Goal: Task Accomplishment & Management: Complete application form

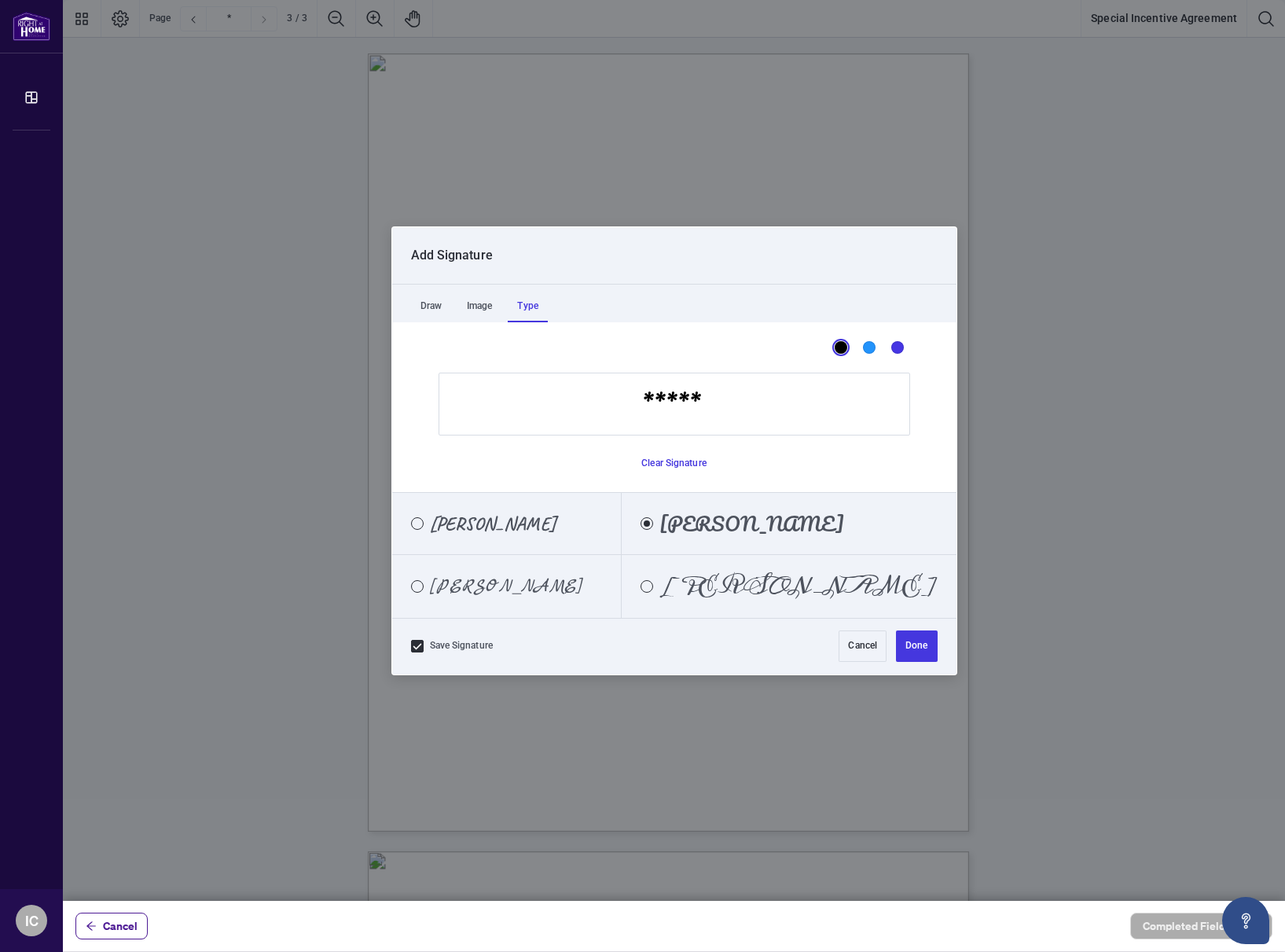
scroll to position [8, 0]
type input "**********"
click at [912, 642] on button "Done" at bounding box center [916, 646] width 41 height 31
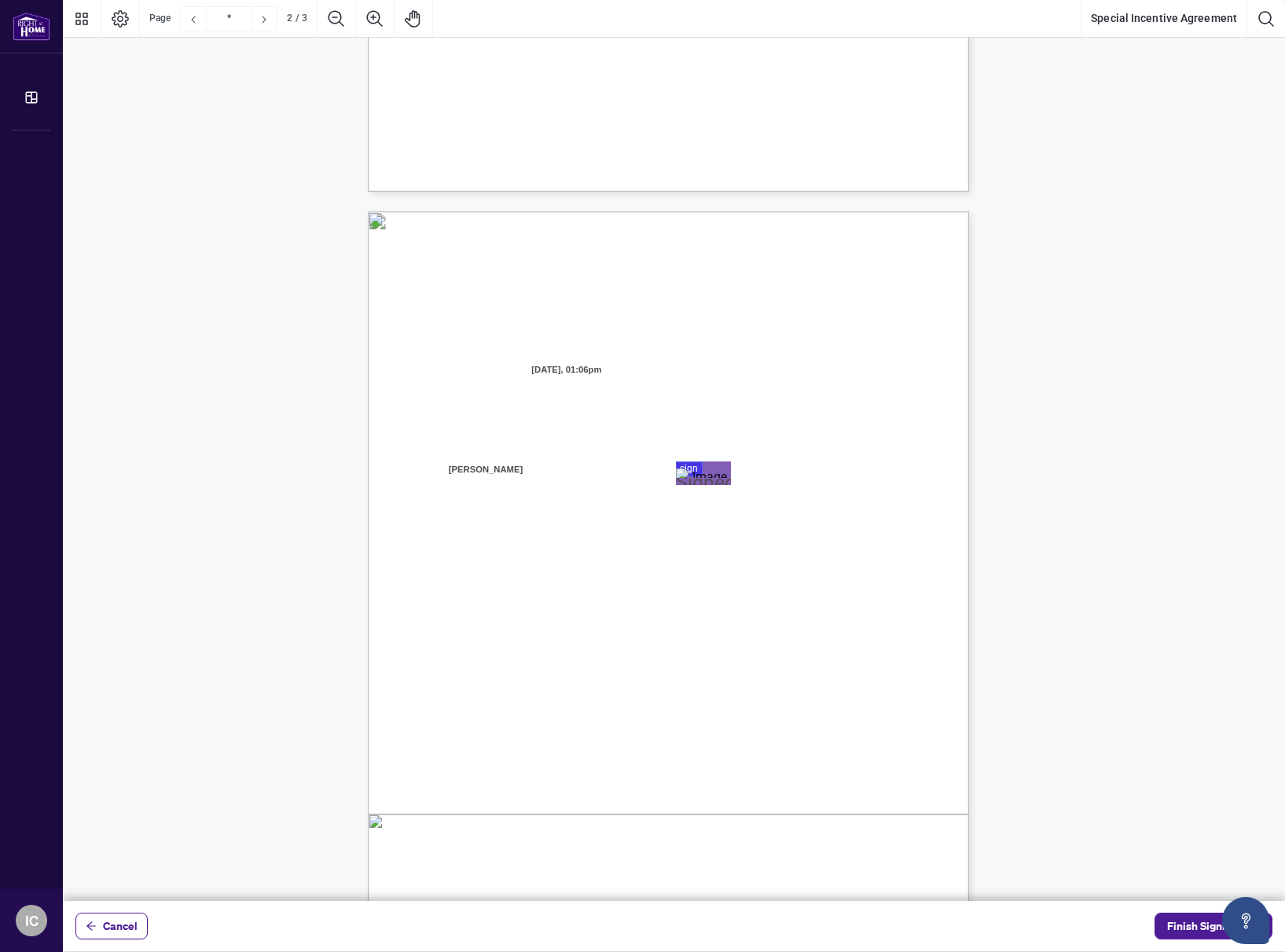
type input "*"
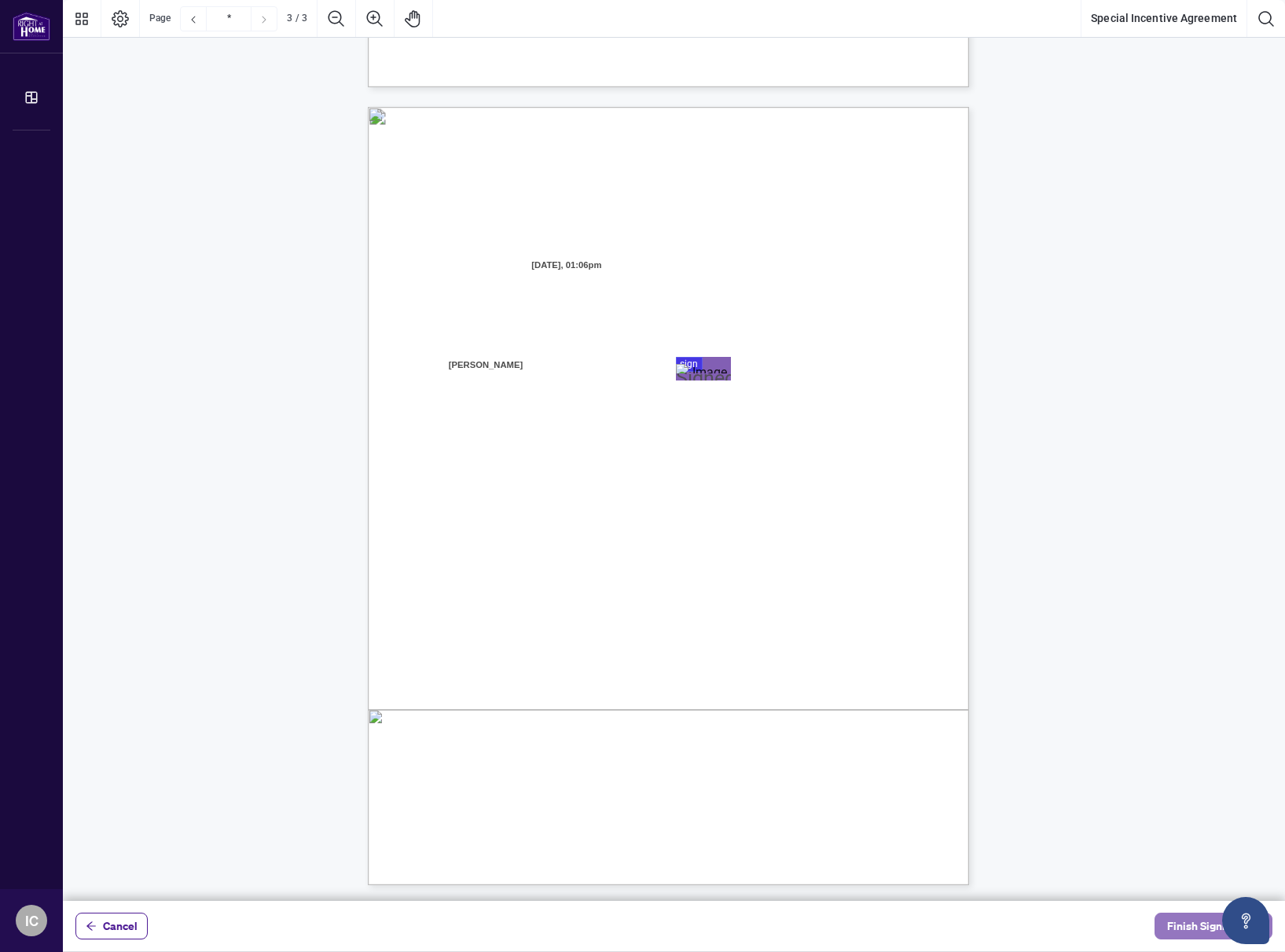
click at [1178, 927] on span "Finish Signing" at bounding box center [1202, 926] width 70 height 25
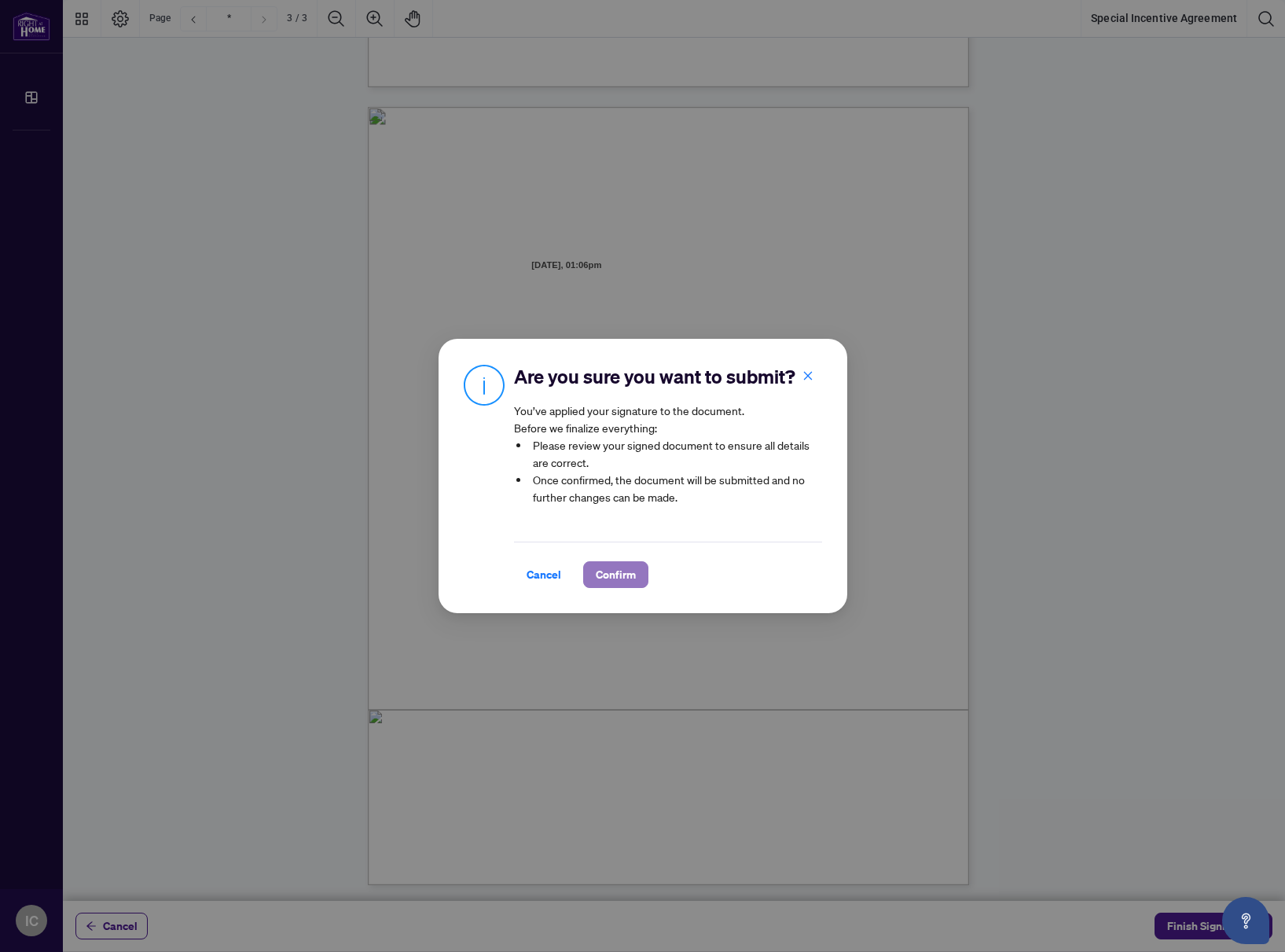
click at [609, 579] on span "Confirm" at bounding box center [615, 574] width 40 height 25
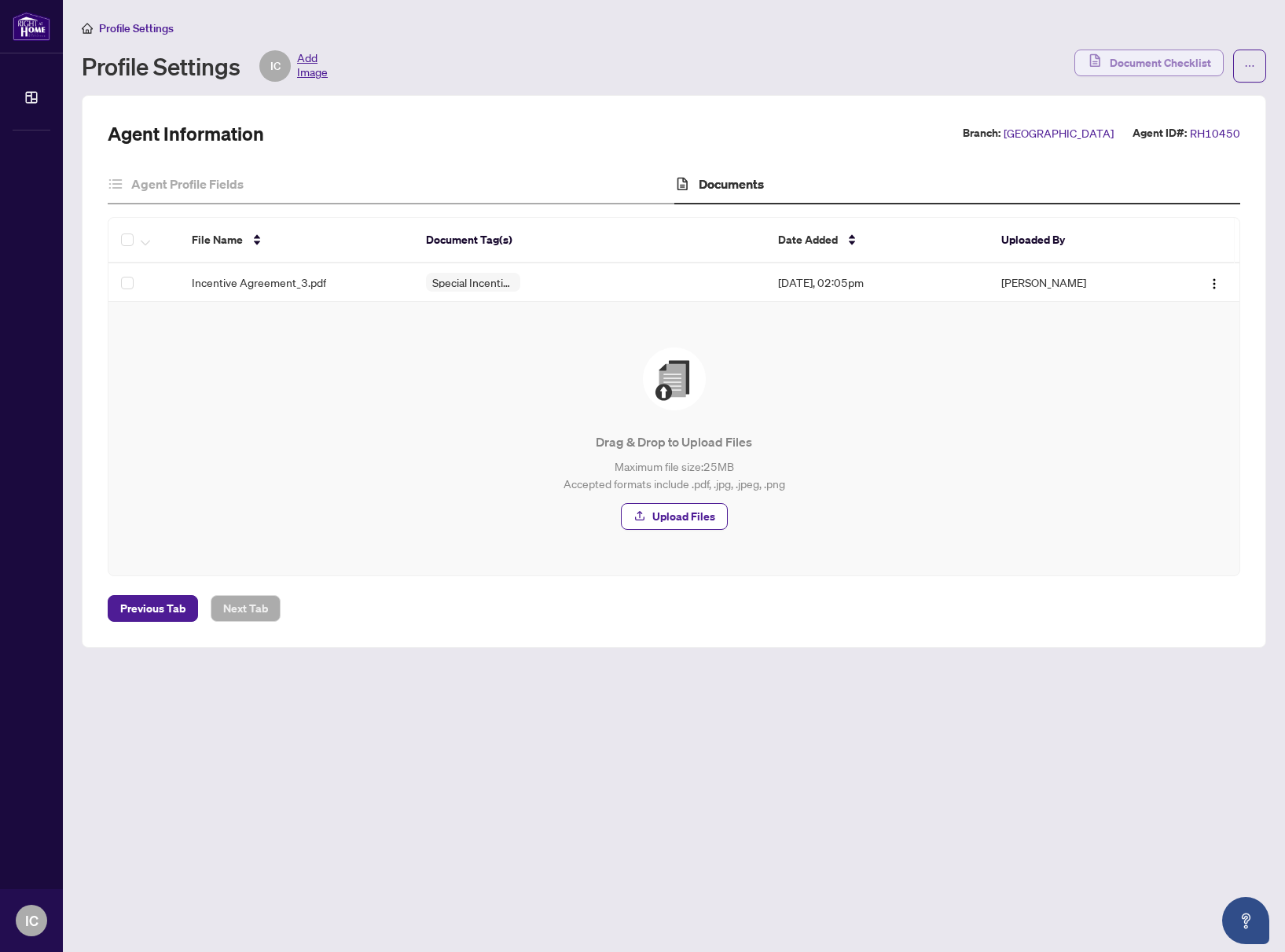
click at [1137, 63] on span "Document Checklist" at bounding box center [1160, 62] width 102 height 25
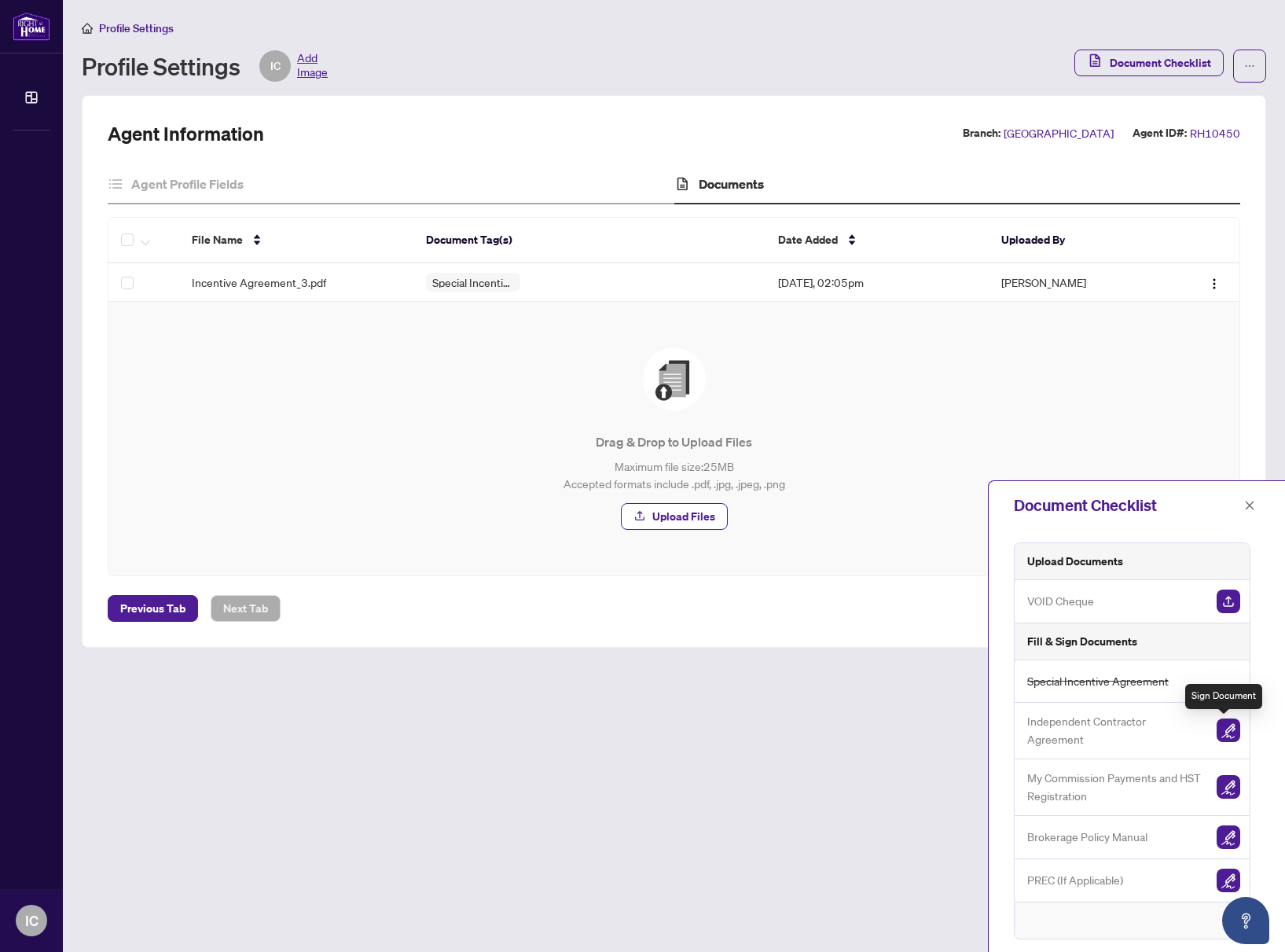
click at [1224, 733] on img "button" at bounding box center [1228, 730] width 23 height 23
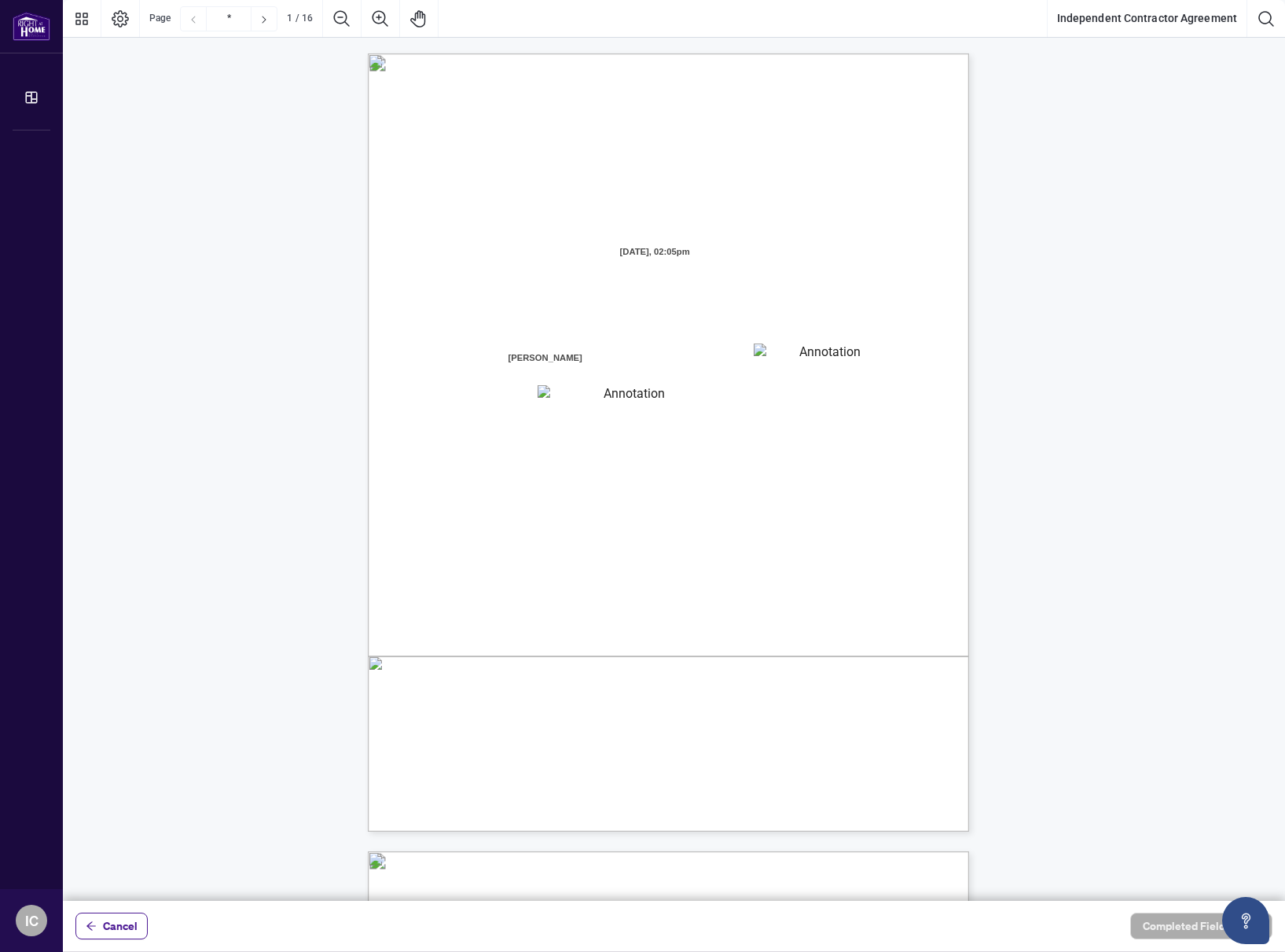
click at [781, 366] on textarea "01K2N7ZVXADQDZS13CP82GTG0Z" at bounding box center [824, 355] width 142 height 23
type textarea "******"
click at [642, 401] on textarea "01K2N800VRNZWEDT7GS4268ZBH" at bounding box center [628, 395] width 181 height 20
type textarea "*********"
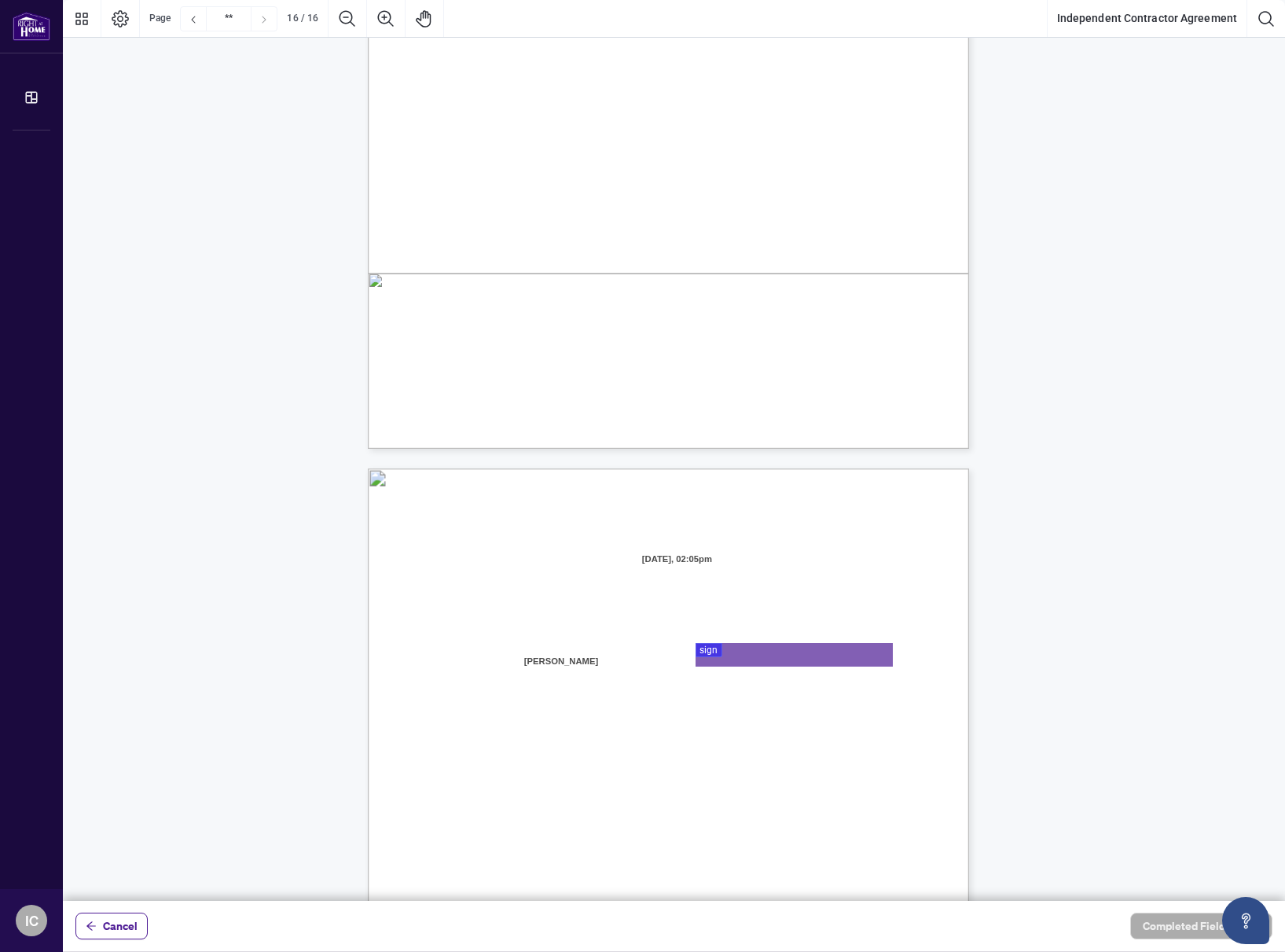
type input "**"
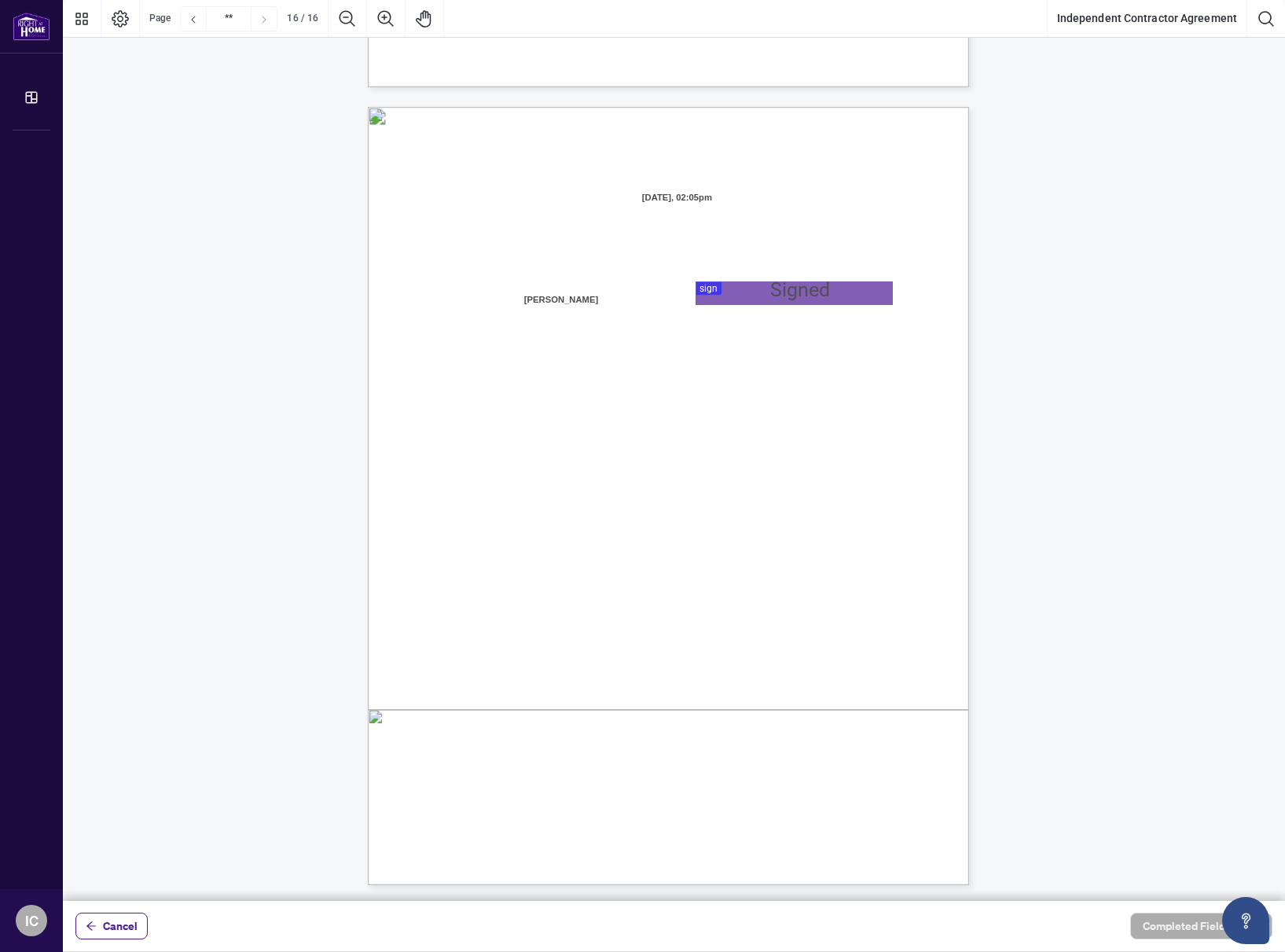
scroll to position [11910, 0]
click at [753, 290] on div at bounding box center [674, 450] width 1222 height 900
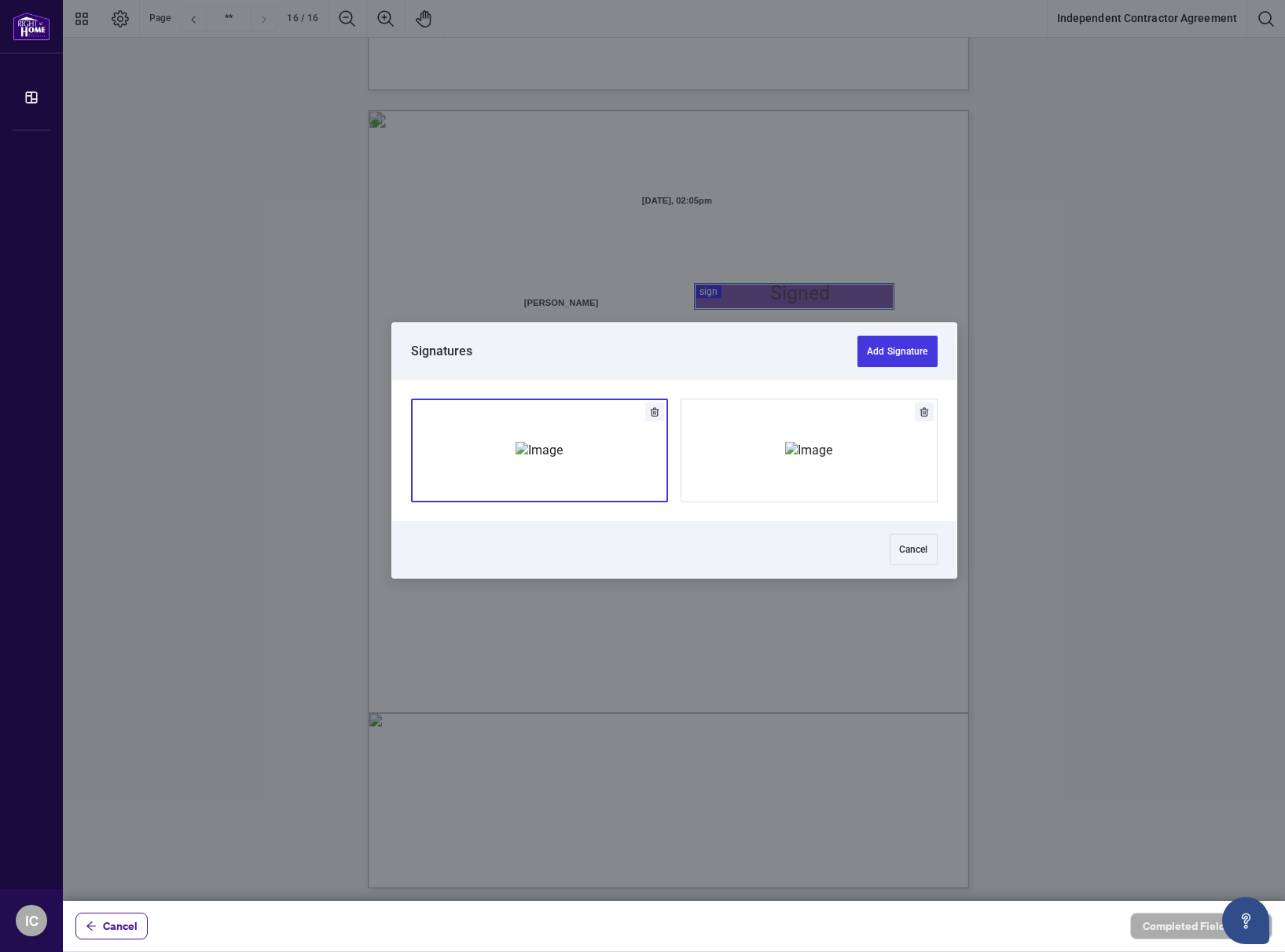
click at [538, 452] on img "Add Signature" at bounding box center [539, 450] width 47 height 17
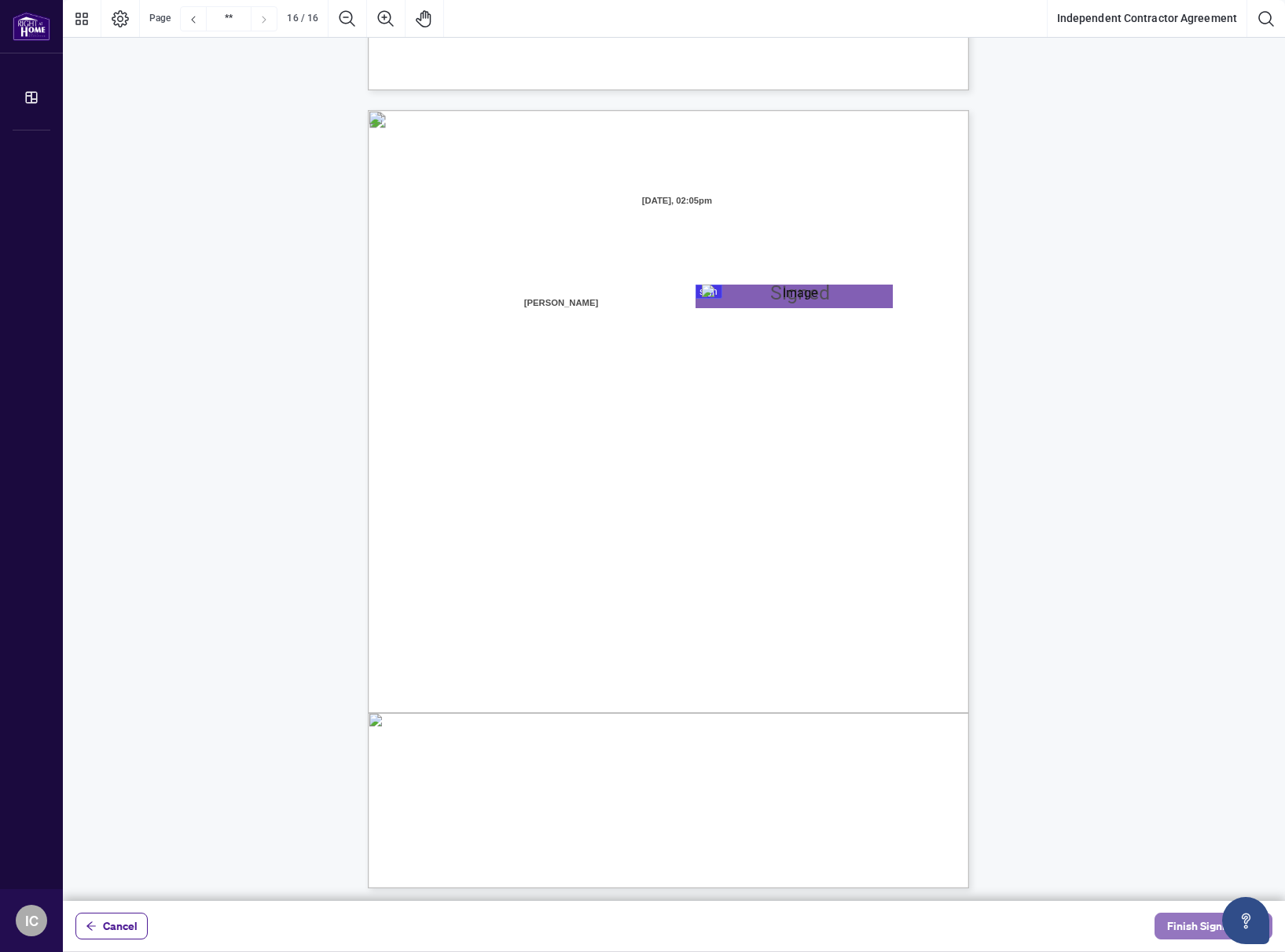
click at [1182, 925] on span "Finish Signing" at bounding box center [1202, 926] width 70 height 25
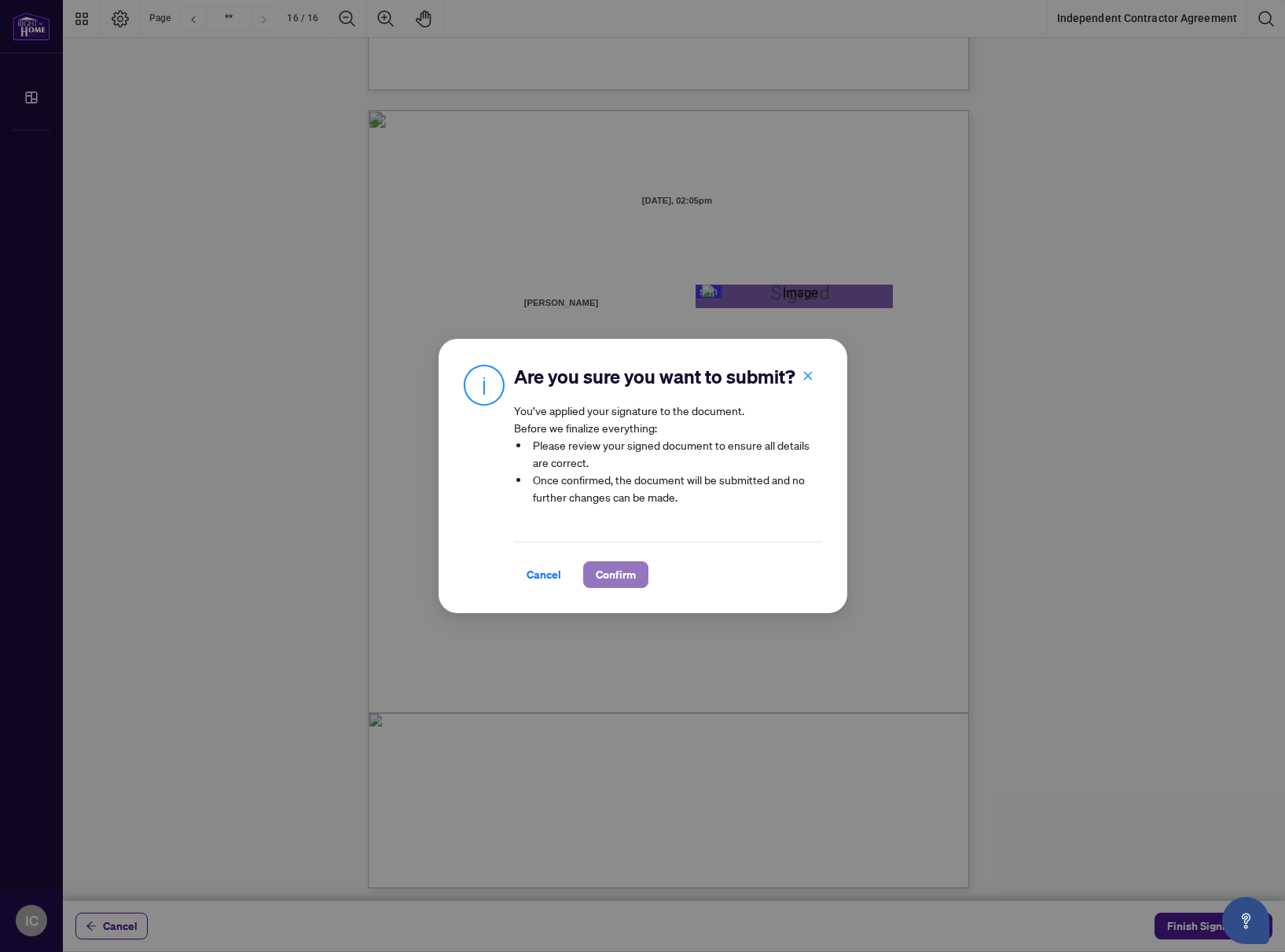
click at [604, 574] on span "Confirm" at bounding box center [615, 574] width 40 height 25
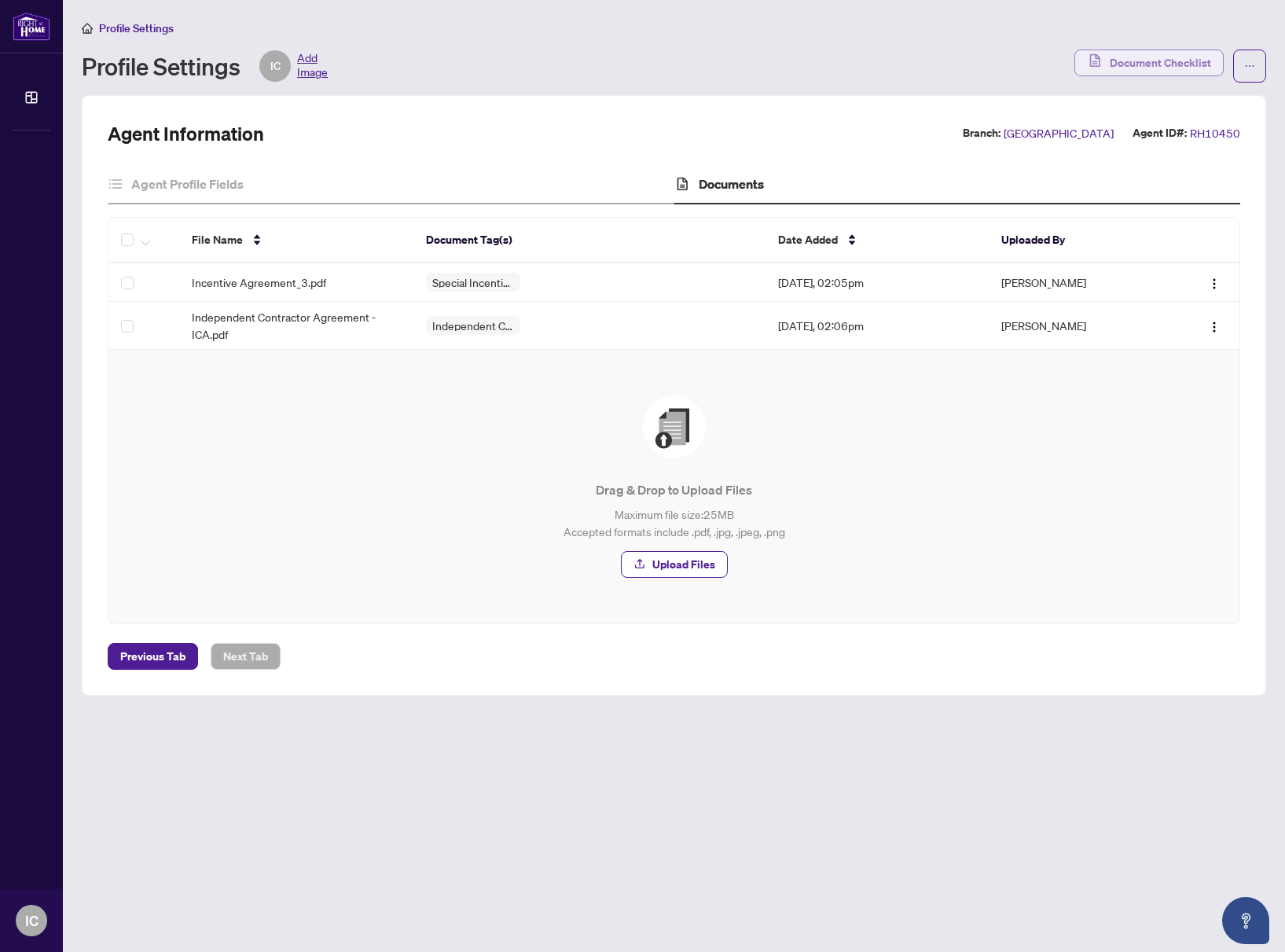
click at [1147, 60] on span "Document Checklist" at bounding box center [1160, 62] width 102 height 25
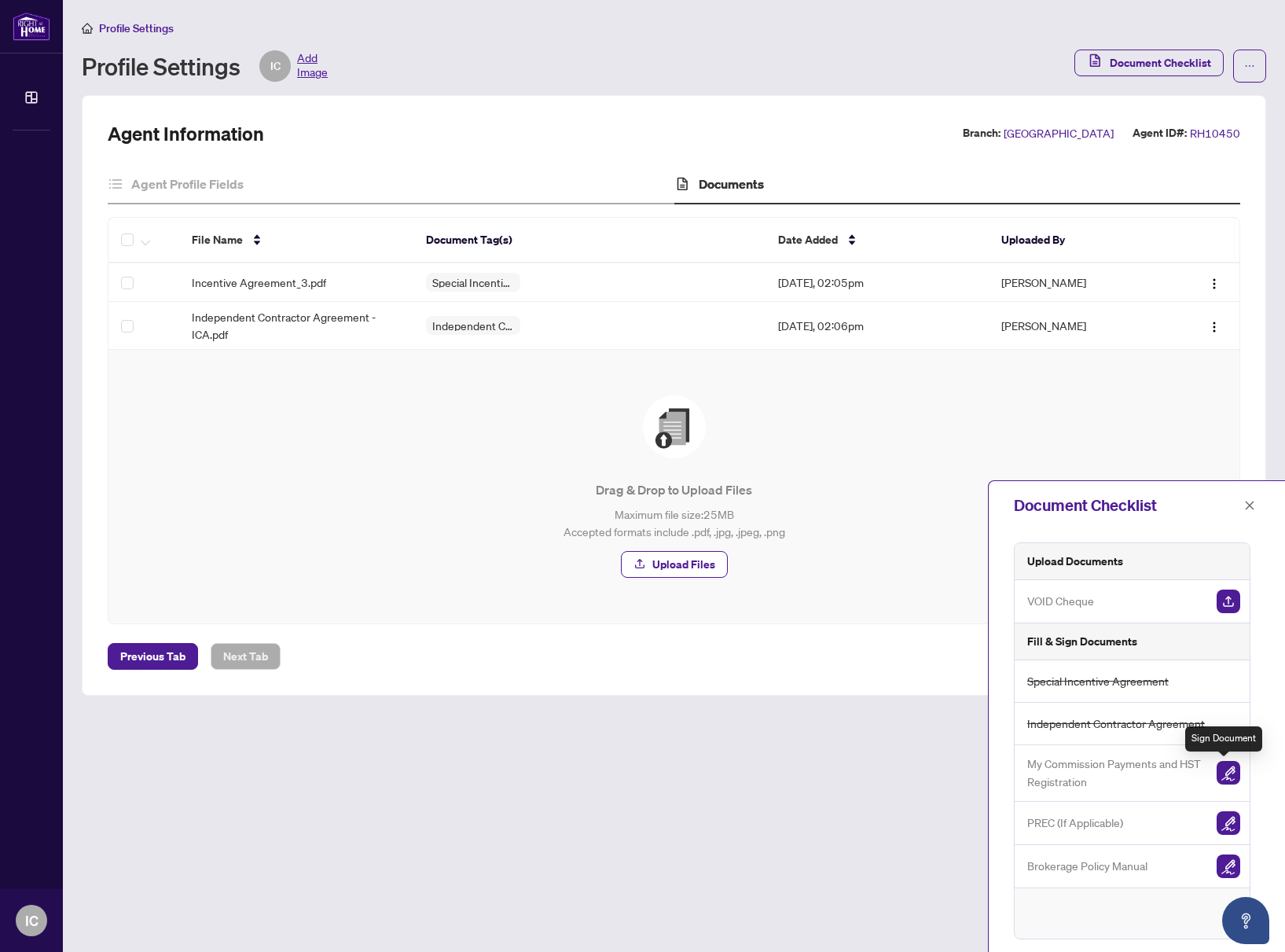
click at [1225, 774] on img "button" at bounding box center [1228, 772] width 23 height 23
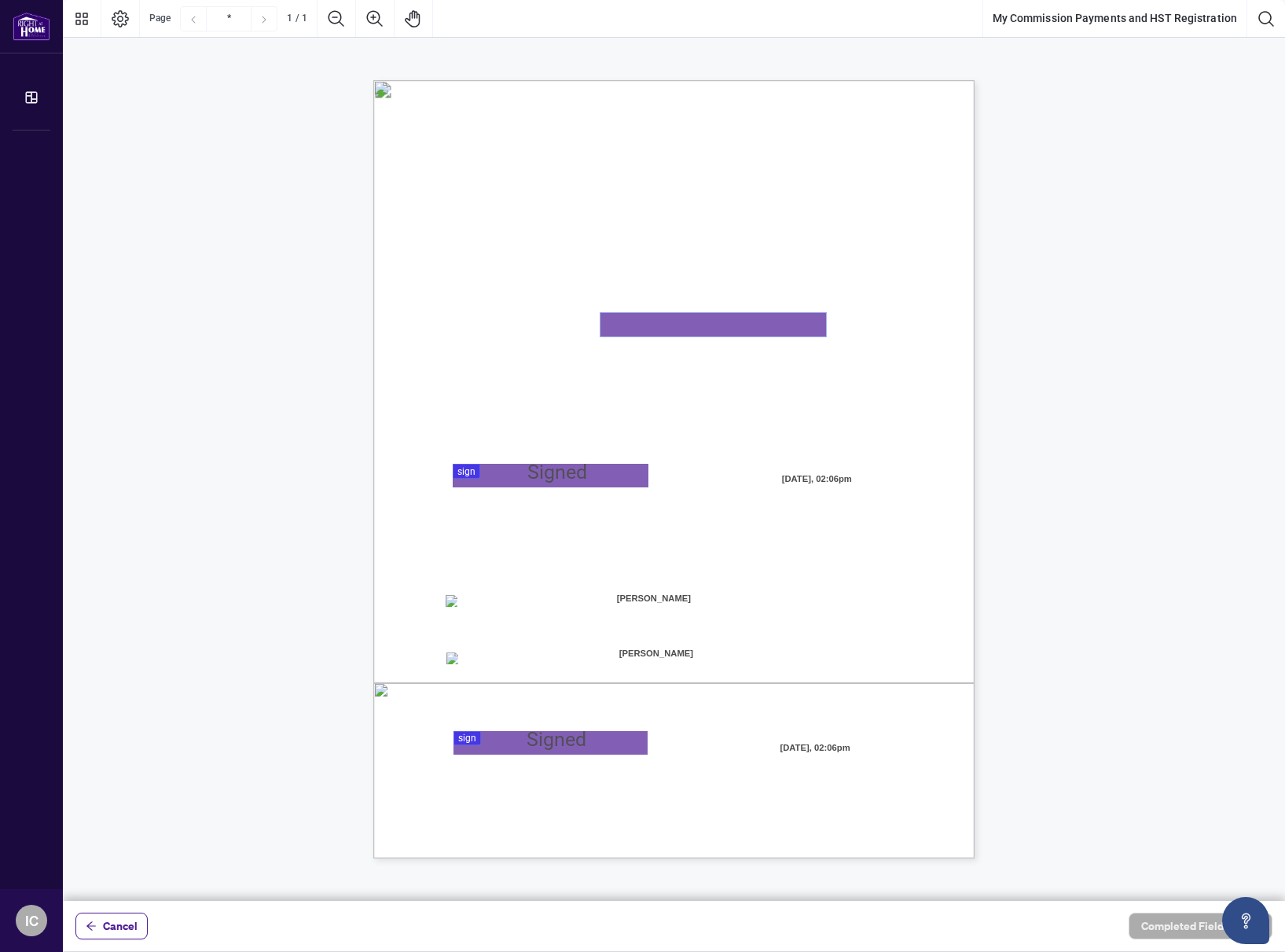
click at [645, 328] on textarea "01K2N82W0617PR3KA8X9DYAB9F" at bounding box center [712, 324] width 225 height 23
click at [541, 488] on div "MY COMMISSION PAYMENTS AND HST REGISTRATION For Right at Home Realty to pay out…" at bounding box center [749, 566] width 752 height 973
click at [543, 478] on div at bounding box center [674, 450] width 1222 height 900
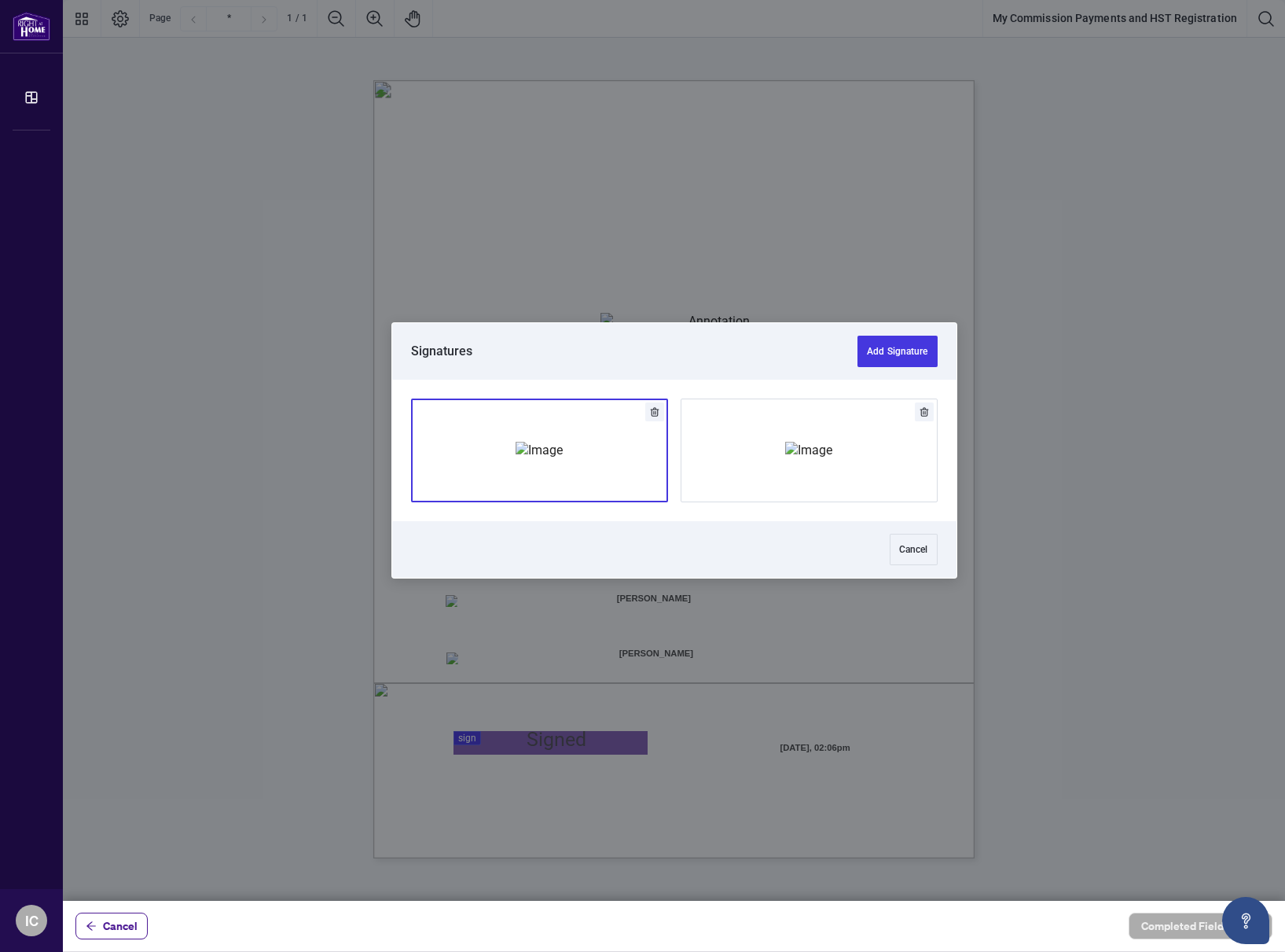
click at [549, 448] on img "Add Signature" at bounding box center [539, 450] width 47 height 17
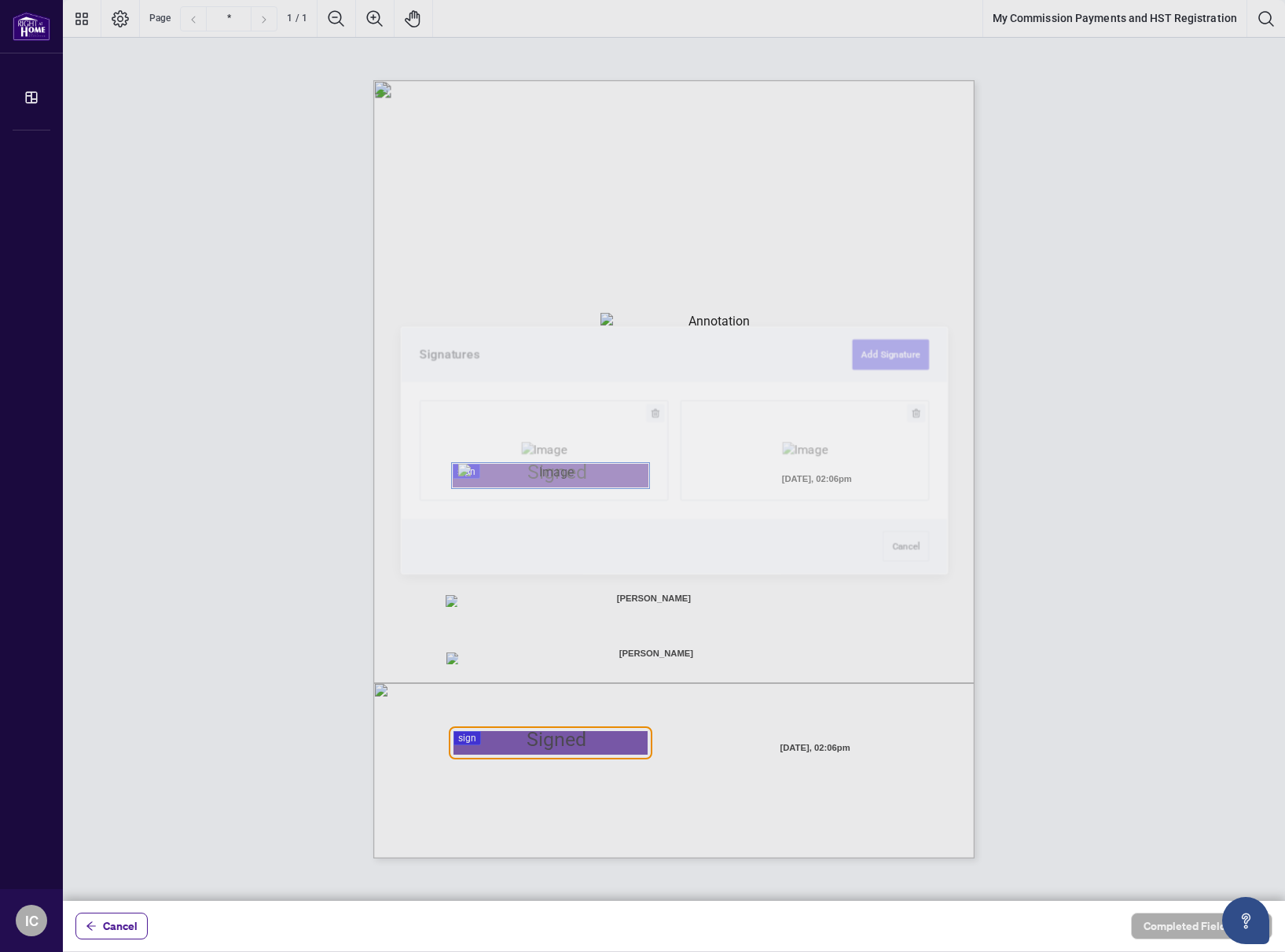
click at [557, 739] on div at bounding box center [674, 450] width 1222 height 900
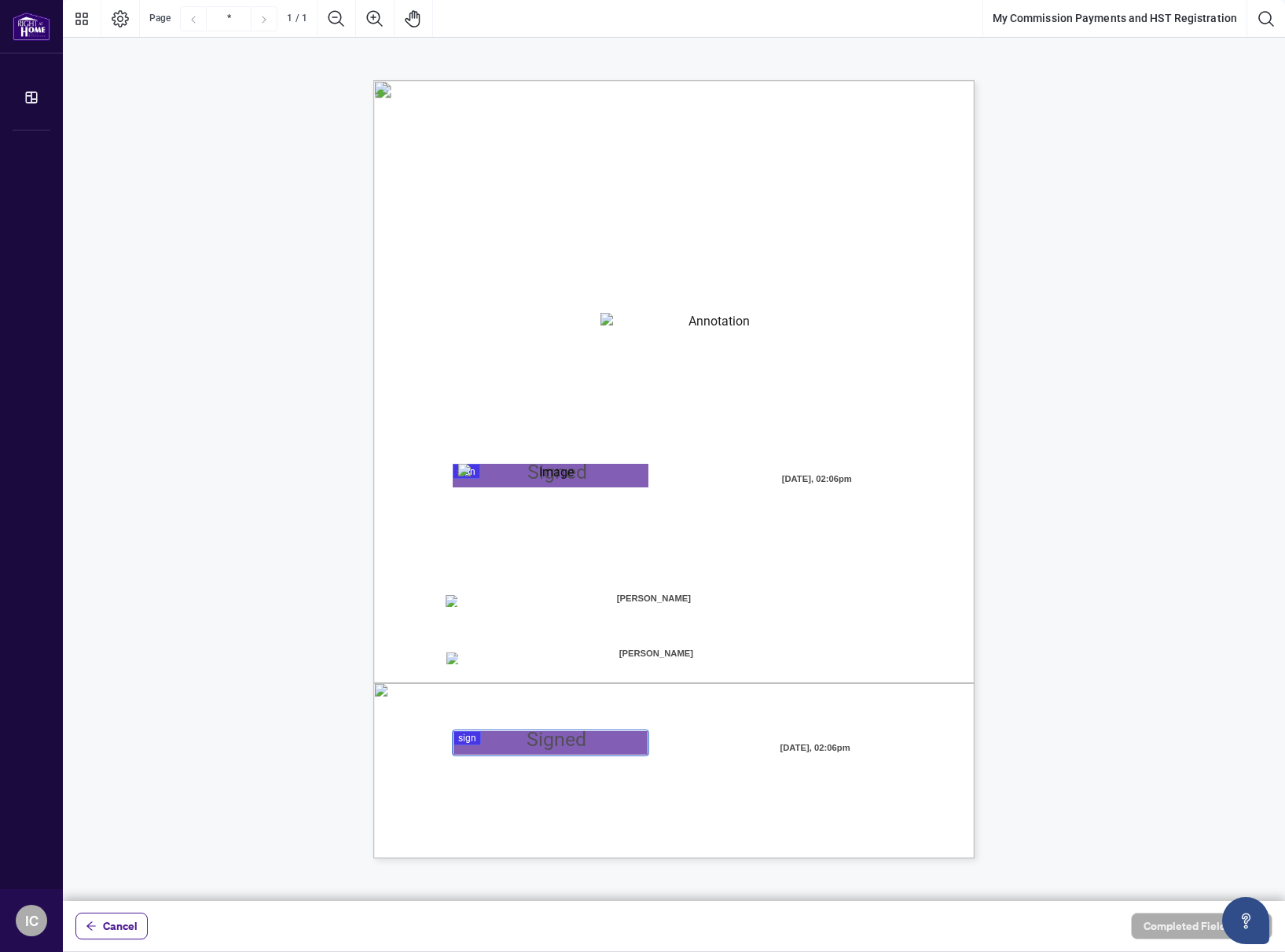
click at [451, 595] on span "☐" at bounding box center [449, 601] width 8 height 13
click at [452, 608] on span "☐" at bounding box center [449, 601] width 8 height 13
click at [541, 746] on div at bounding box center [674, 450] width 1222 height 900
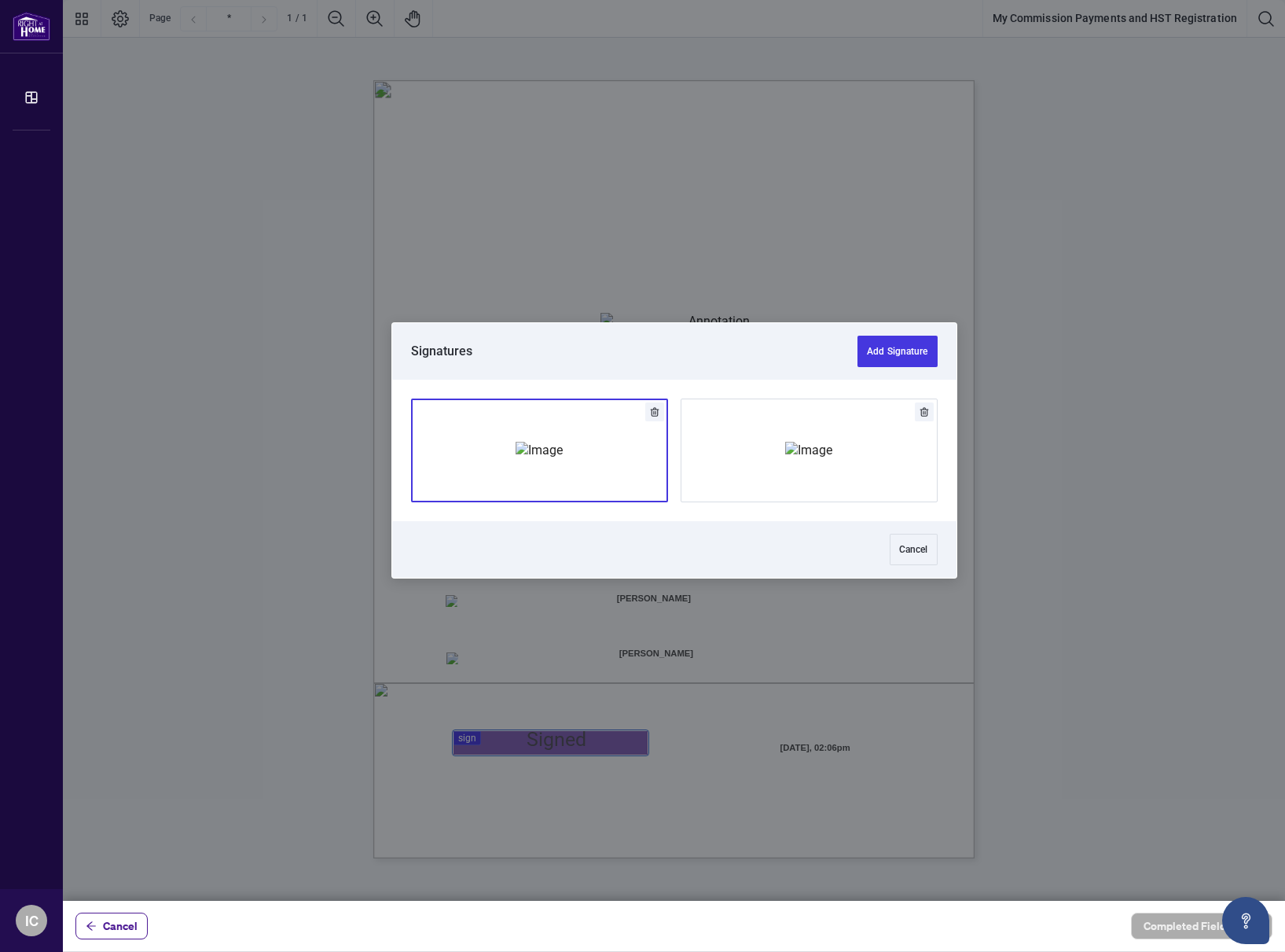
click at [559, 483] on div "Add Signature" at bounding box center [539, 450] width 47 height 158
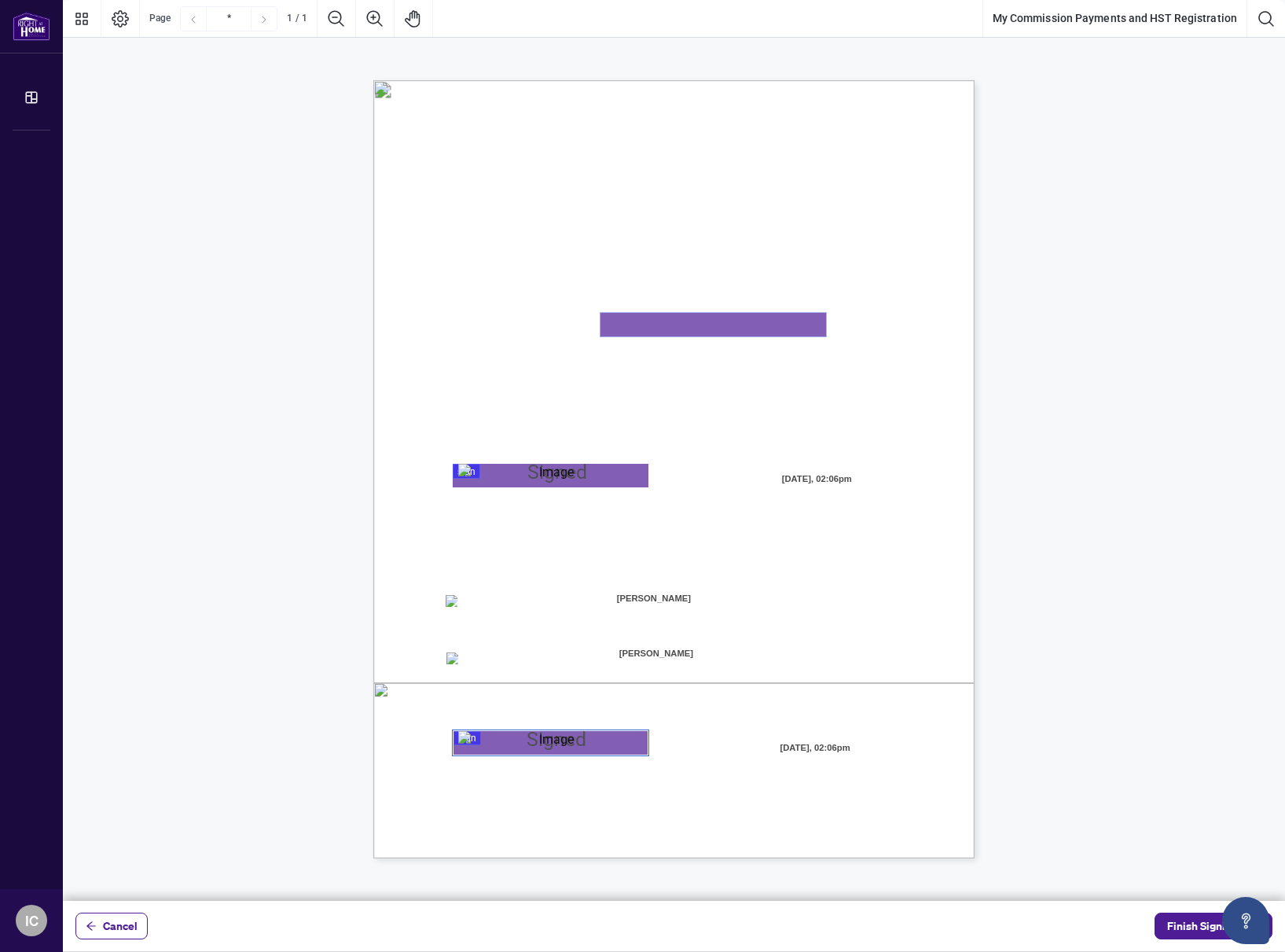
click at [636, 324] on textarea "01K2N82W0617PR3KA8X9DYAB9F" at bounding box center [712, 324] width 225 height 23
